Goal: Information Seeking & Learning: Understand process/instructions

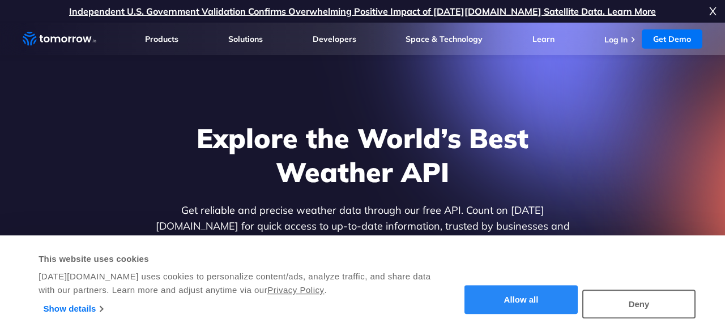
click at [538, 304] on button "Allow all" at bounding box center [520, 300] width 113 height 29
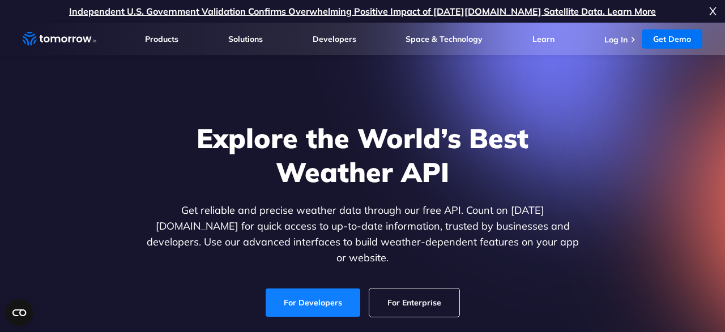
click at [332, 294] on link "For Developers" at bounding box center [313, 303] width 95 height 28
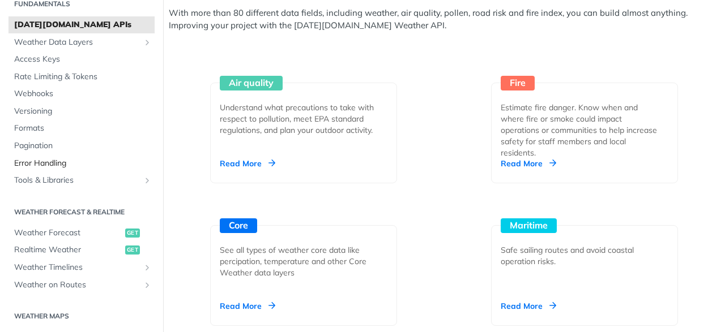
scroll to position [68, 0]
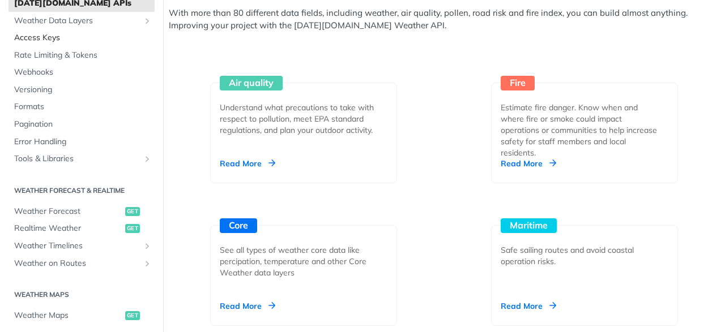
click at [33, 31] on link "Access Keys" at bounding box center [81, 37] width 146 height 17
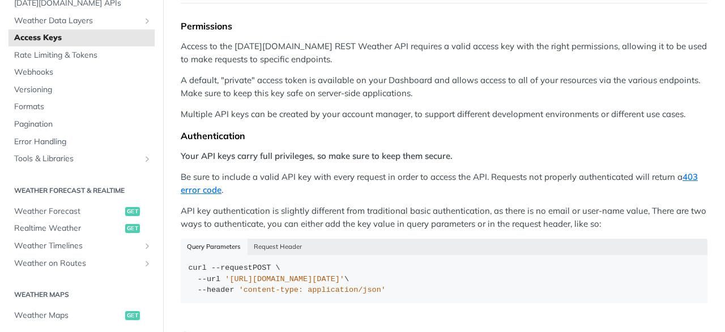
scroll to position [68, 0]
